Goal: Transaction & Acquisition: Subscribe to service/newsletter

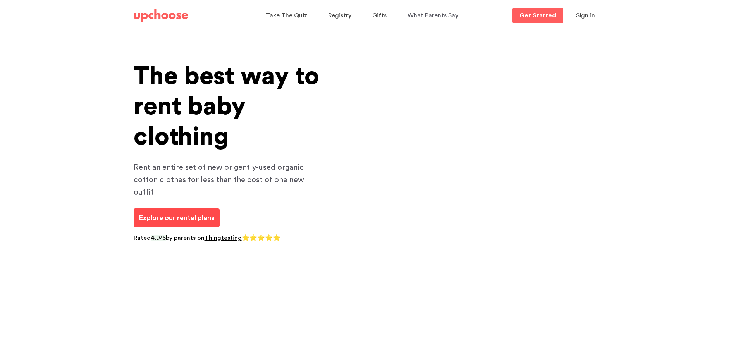
click at [202, 215] on link "Explore our rental plans" at bounding box center [177, 217] width 86 height 19
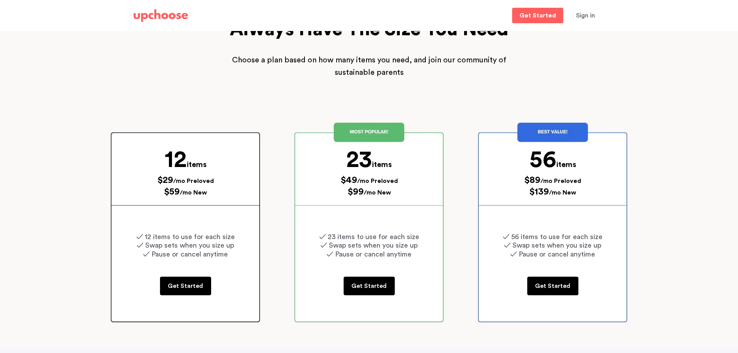
scroll to position [77, 0]
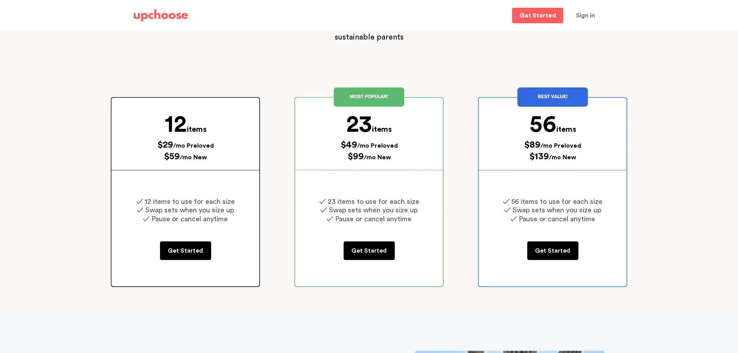
click at [182, 254] on p "Get Started" at bounding box center [185, 250] width 35 height 9
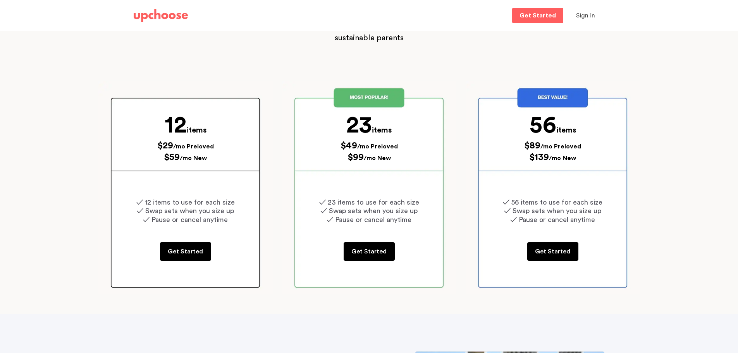
click at [388, 246] on link "Get Started" at bounding box center [369, 251] width 51 height 19
